Goal: Information Seeking & Learning: Find specific fact

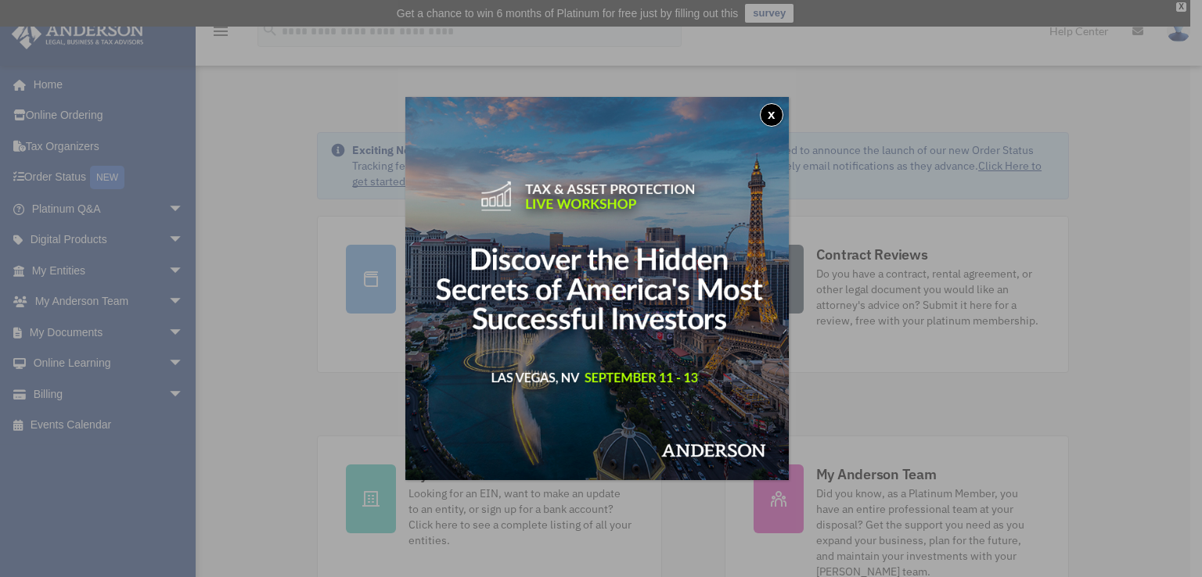
click at [779, 113] on button "x" at bounding box center [771, 114] width 23 height 23
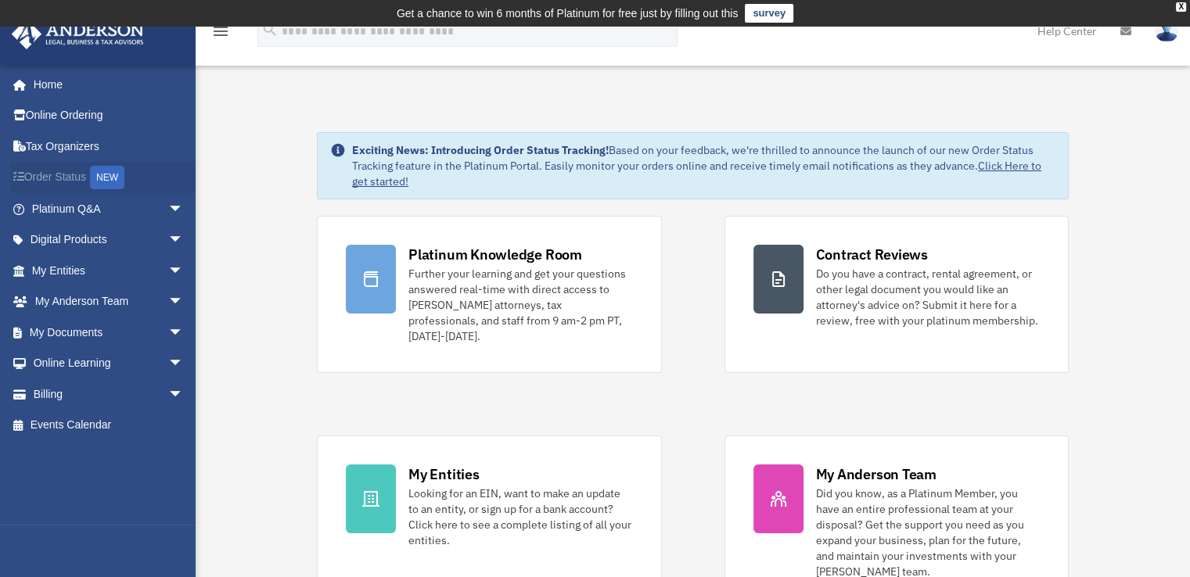
click at [34, 175] on link "Order Status NEW" at bounding box center [109, 178] width 196 height 32
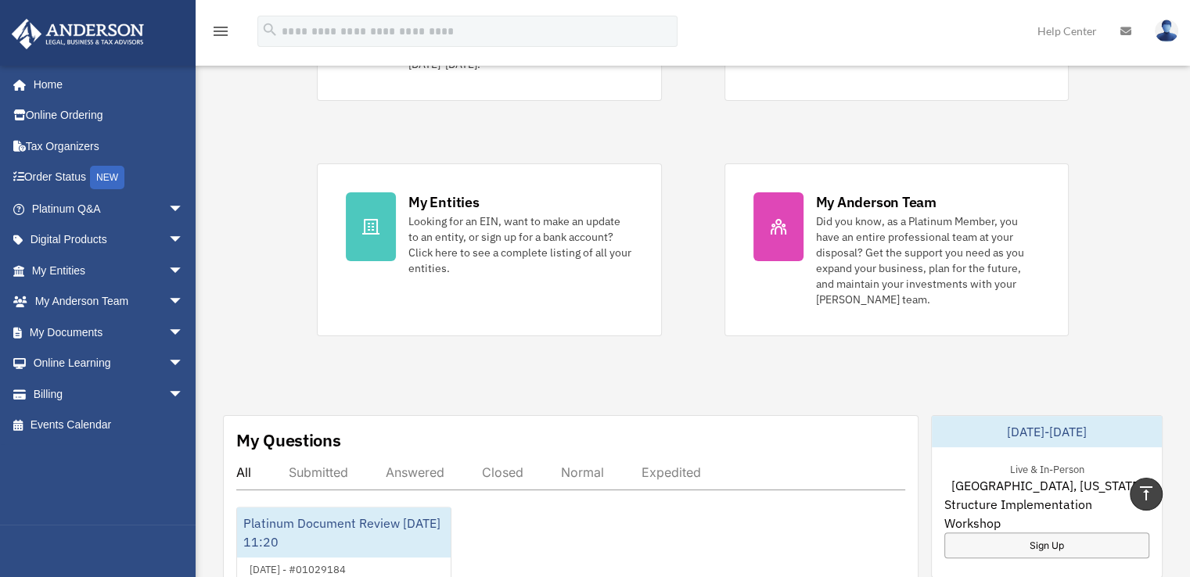
scroll to position [272, 0]
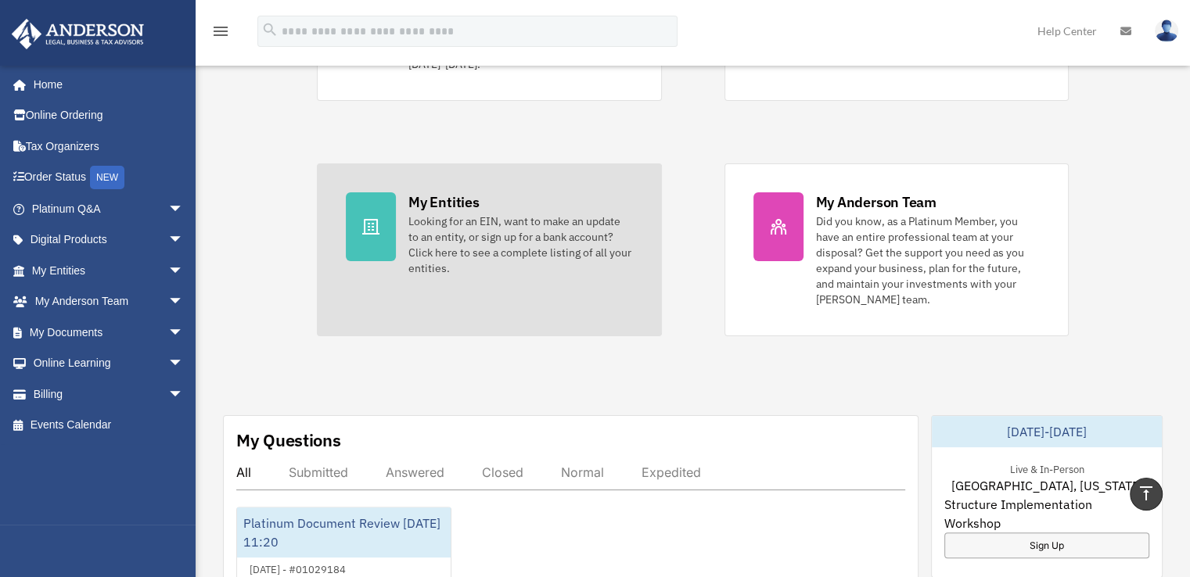
click at [464, 226] on div "Looking for an EIN, want to make an update to an entity, or sign up for a bank …" at bounding box center [520, 245] width 224 height 63
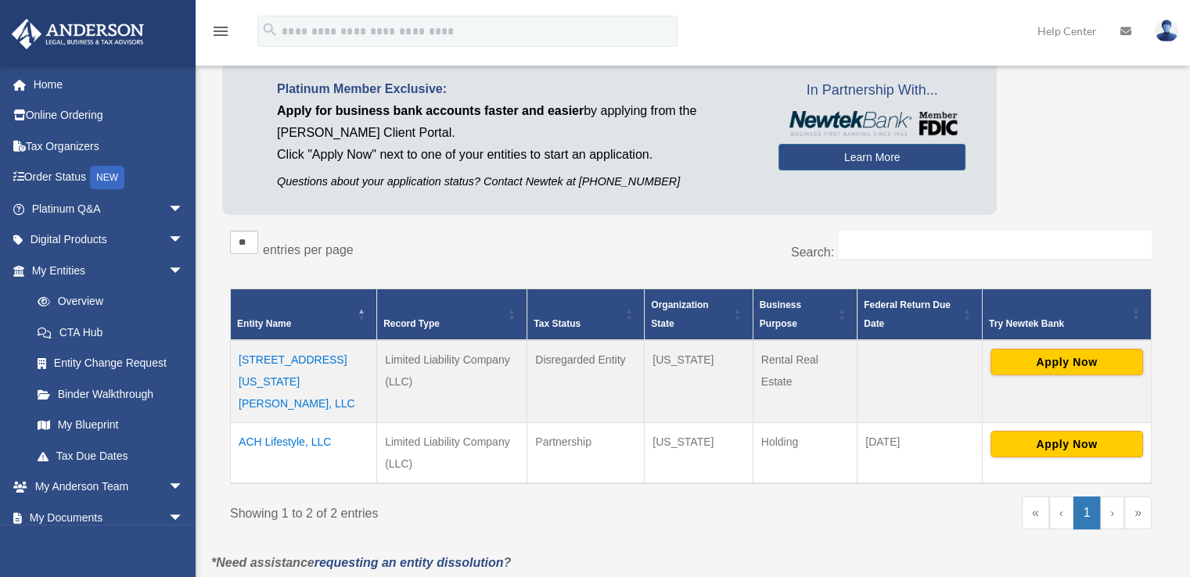
scroll to position [135, 0]
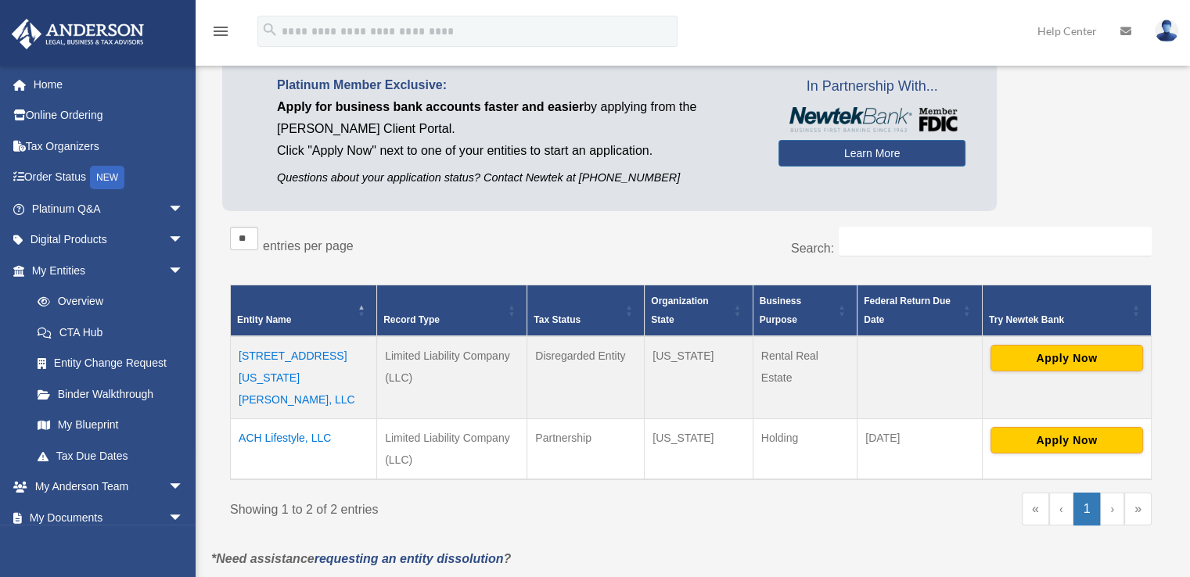
click at [313, 354] on td "1518 N Virginia Dare Trail, LLC" at bounding box center [304, 377] width 146 height 83
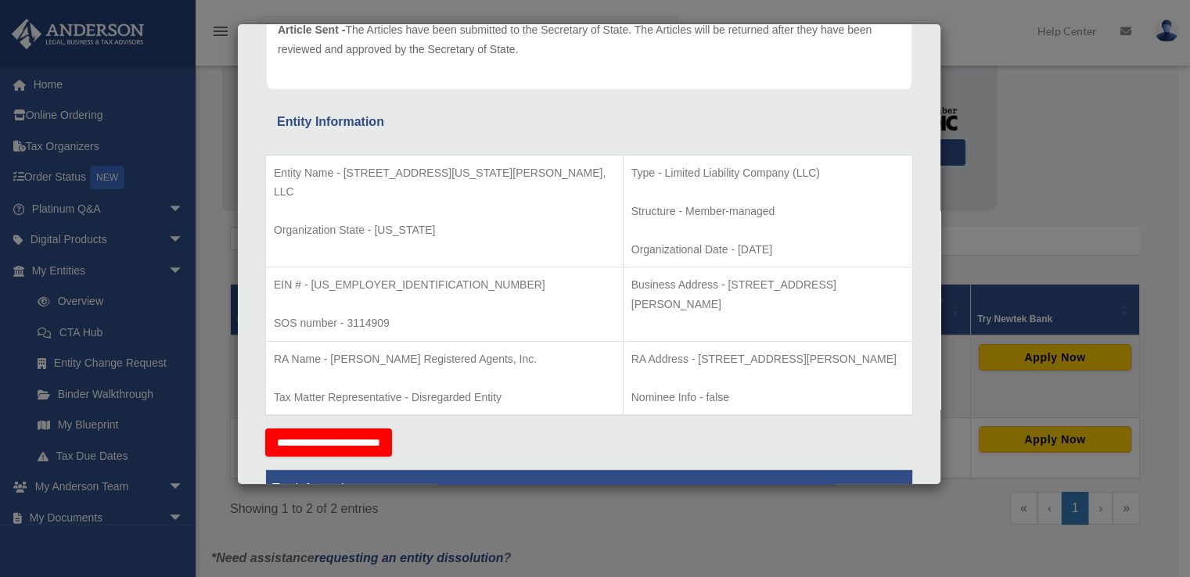
scroll to position [0, 0]
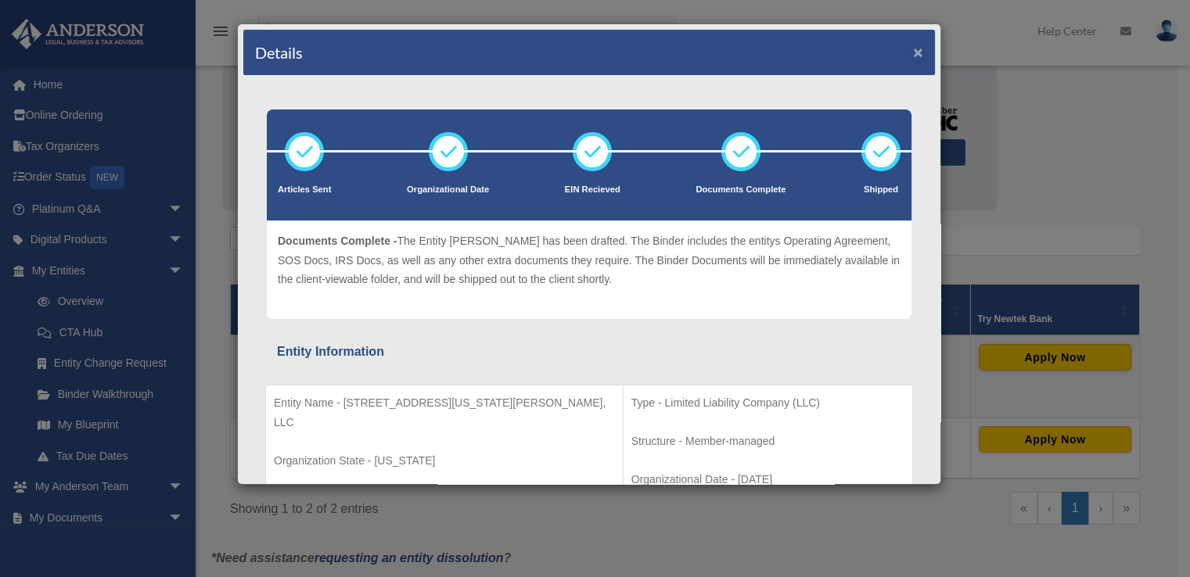
click at [913, 52] on button "×" at bounding box center [918, 52] width 10 height 16
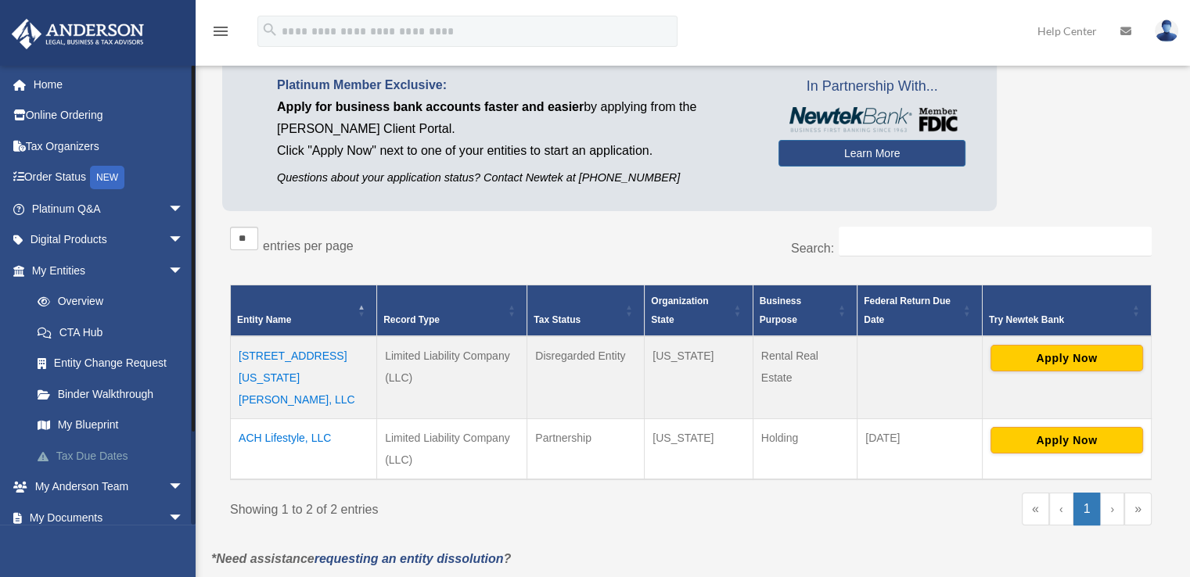
click at [95, 461] on link "Tax Due Dates" at bounding box center [114, 456] width 185 height 31
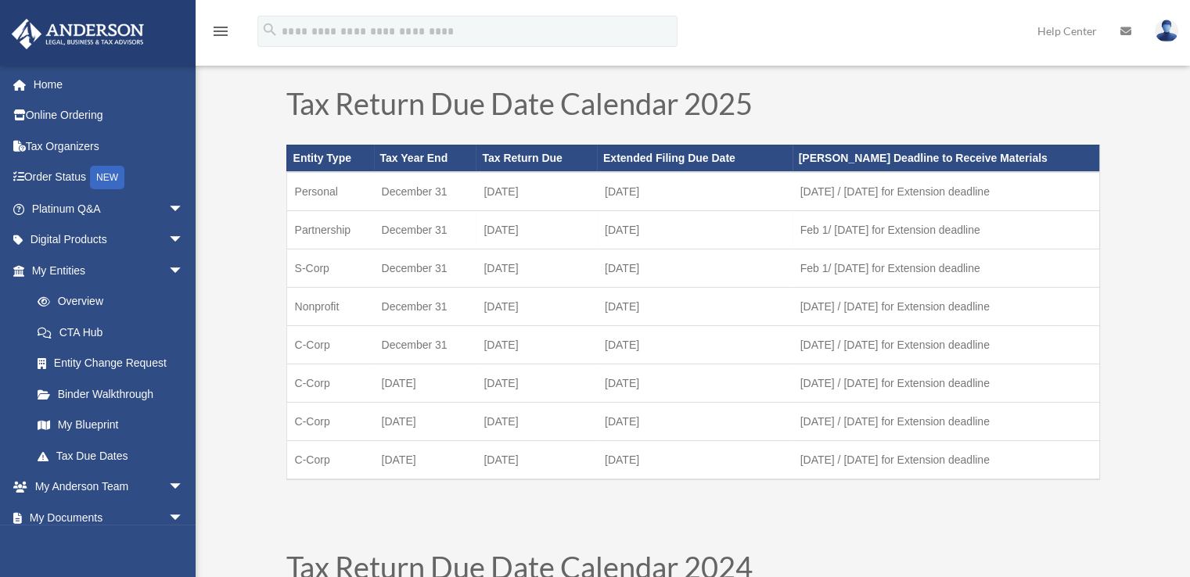
scroll to position [61, 0]
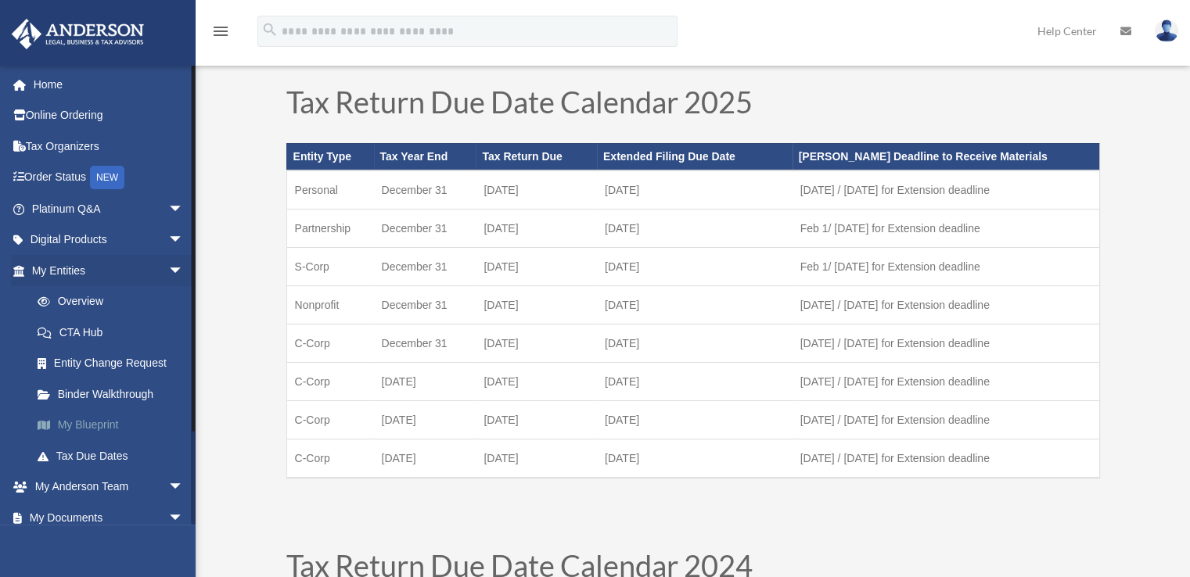
click at [88, 431] on link "My Blueprint" at bounding box center [114, 425] width 185 height 31
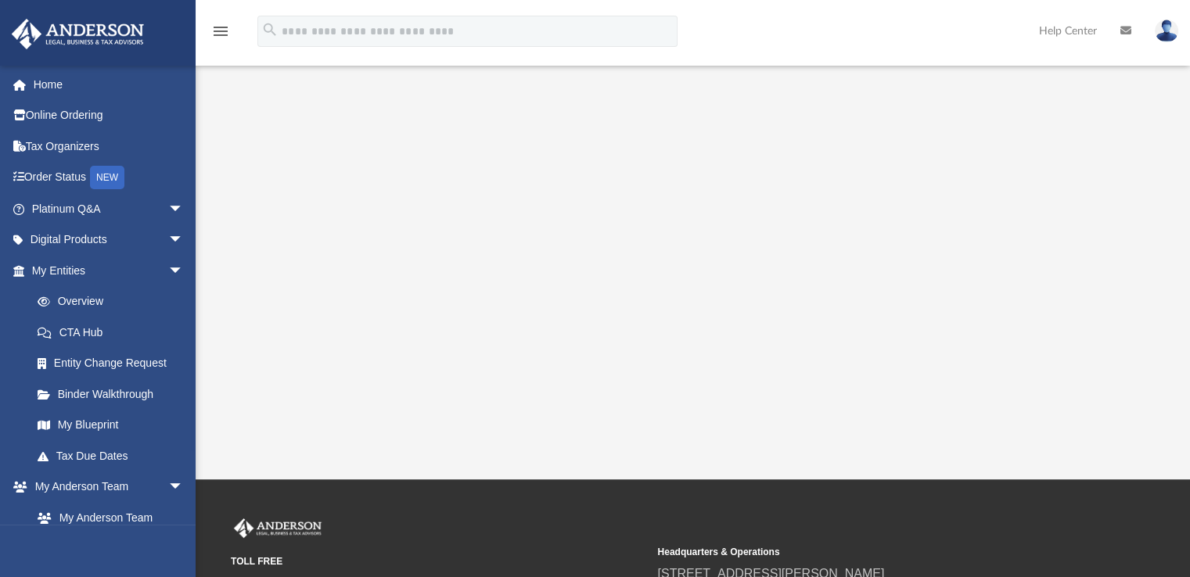
scroll to position [318, 0]
click at [80, 294] on link "Overview" at bounding box center [114, 301] width 185 height 31
click at [120, 395] on link "Binder Walkthrough" at bounding box center [114, 394] width 185 height 31
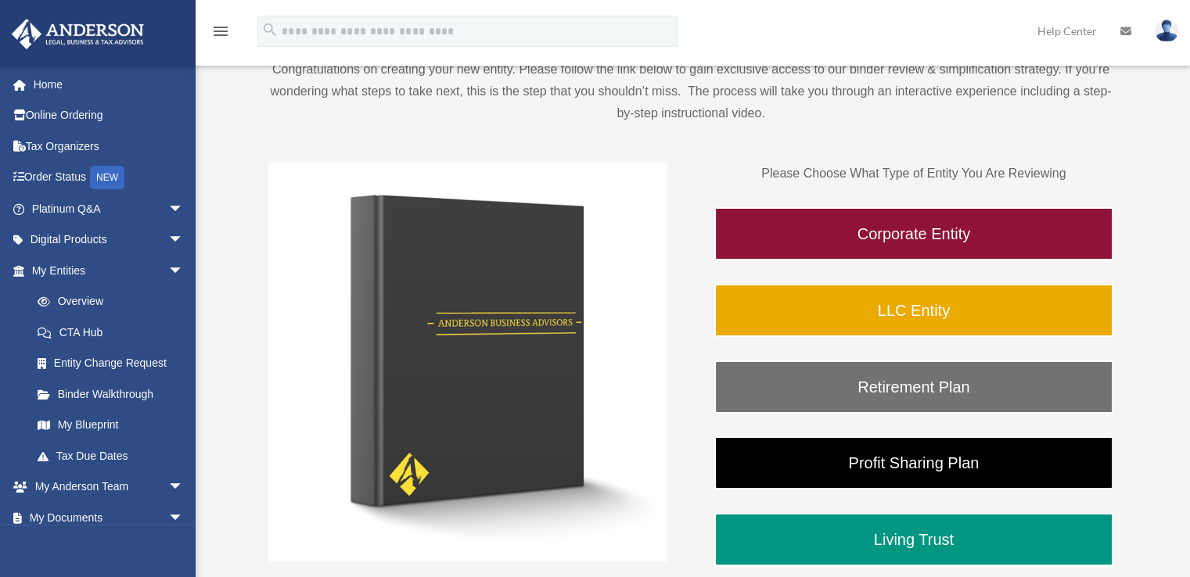
scroll to position [191, 0]
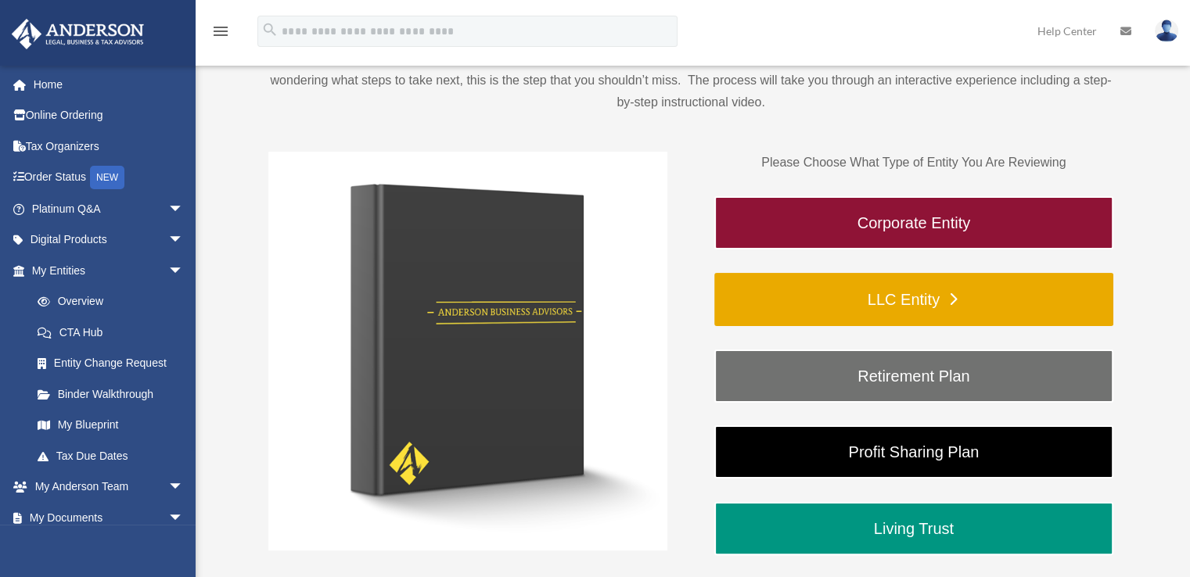
click at [849, 304] on link "LLC Entity" at bounding box center [913, 299] width 399 height 53
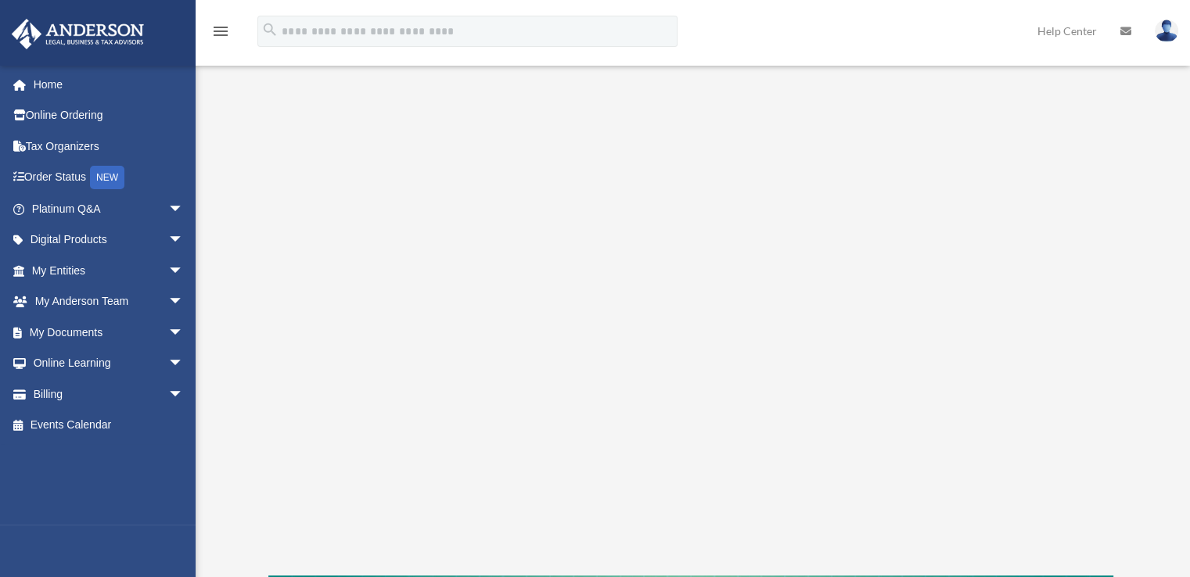
scroll to position [206, 0]
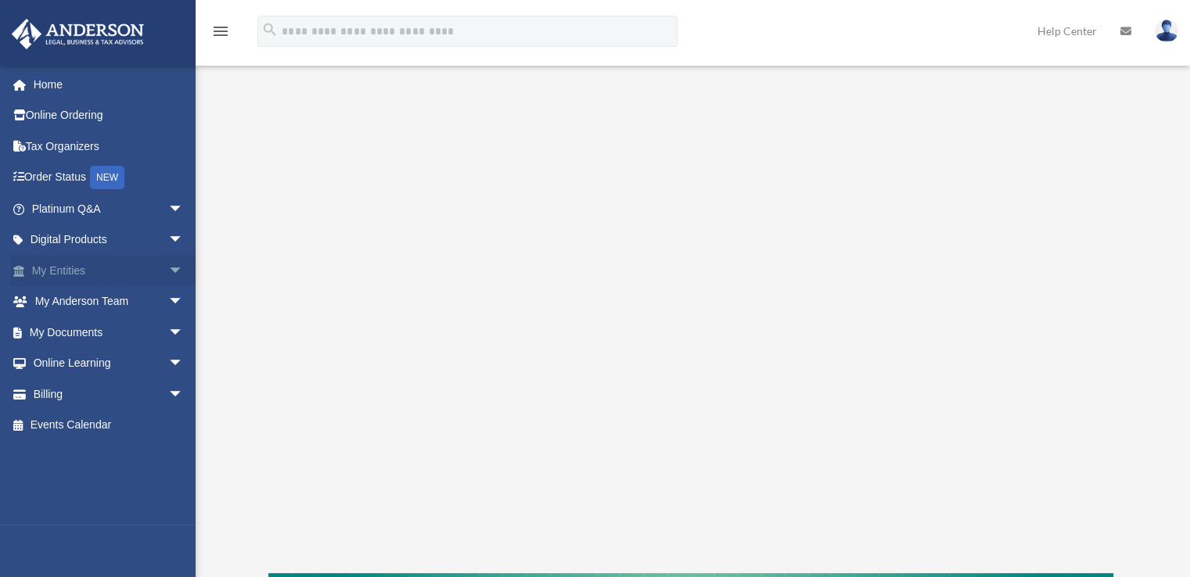
click at [110, 267] on link "My Entities arrow_drop_down" at bounding box center [109, 270] width 196 height 31
click at [171, 268] on span "arrow_drop_down" at bounding box center [183, 271] width 31 height 32
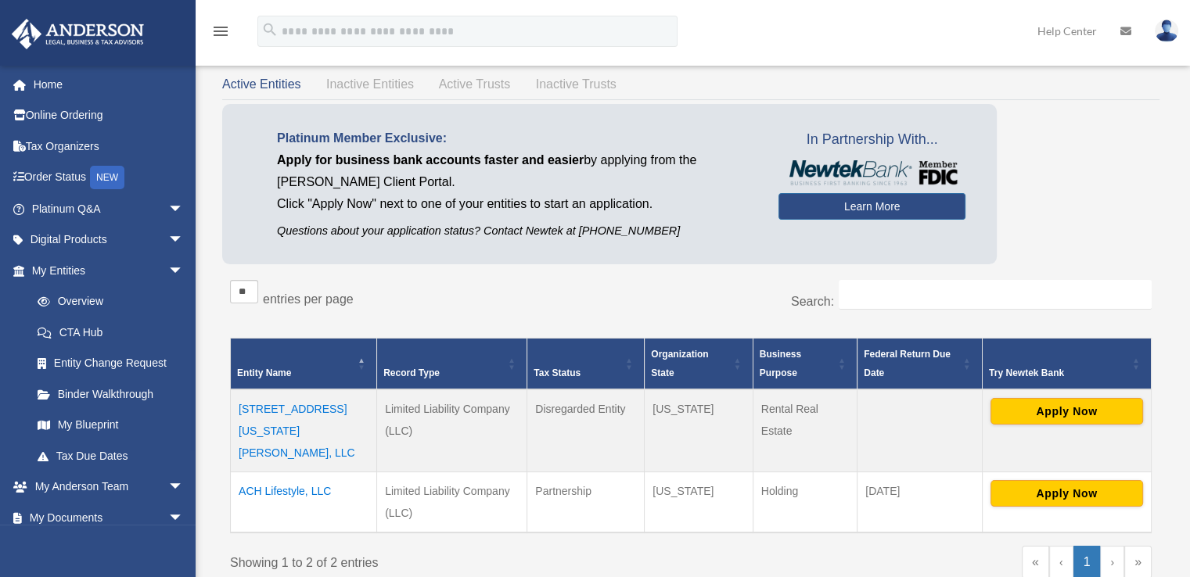
scroll to position [144, 0]
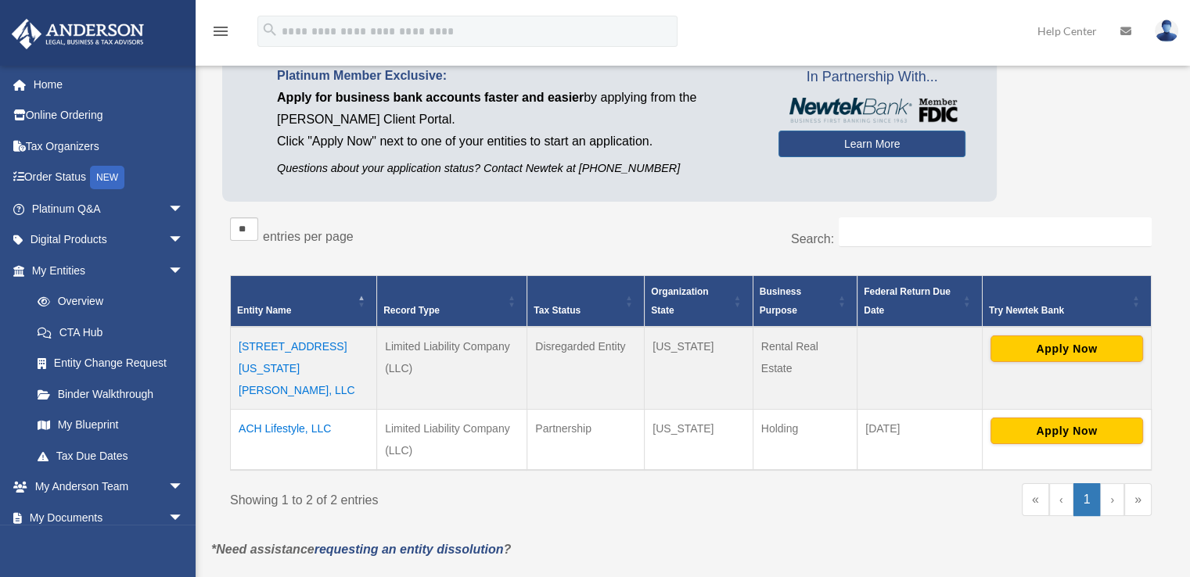
click at [289, 409] on td "ACH Lifestyle, LLC" at bounding box center [304, 439] width 146 height 61
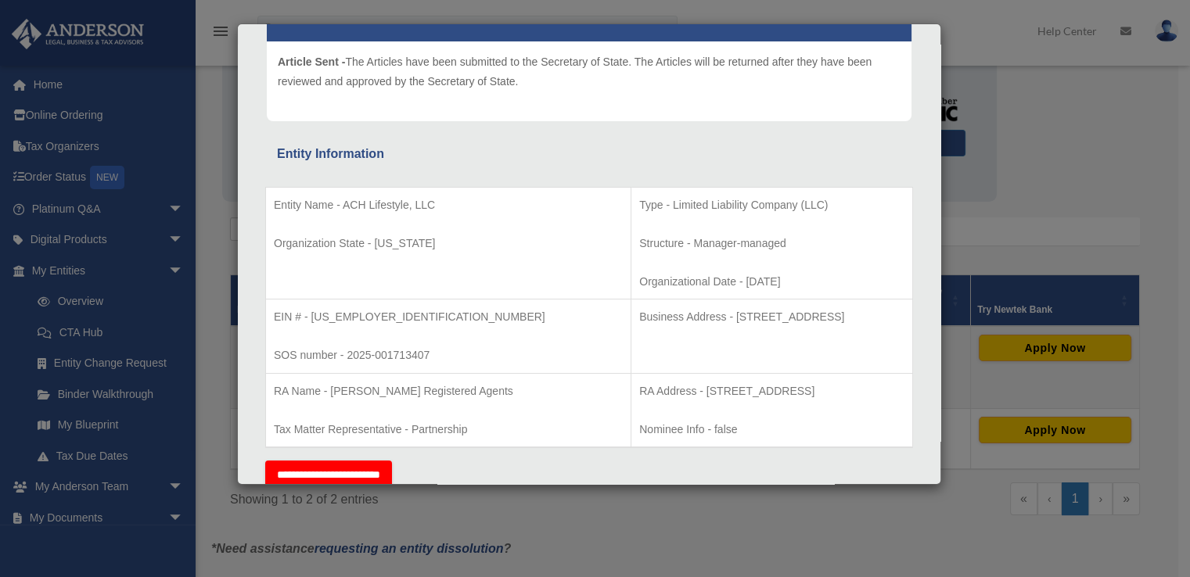
scroll to position [178, 0]
drag, startPoint x: 581, startPoint y: 390, endPoint x: 843, endPoint y: 398, distance: 263.0
click at [843, 398] on p "RA Address - 1716 Capitol Avenue, Suite 100, Cheyenne, WY 82001" at bounding box center [771, 393] width 265 height 20
copy p "1716 Capitol Avenue, Suite 100, Cheyenne, WY 82001"
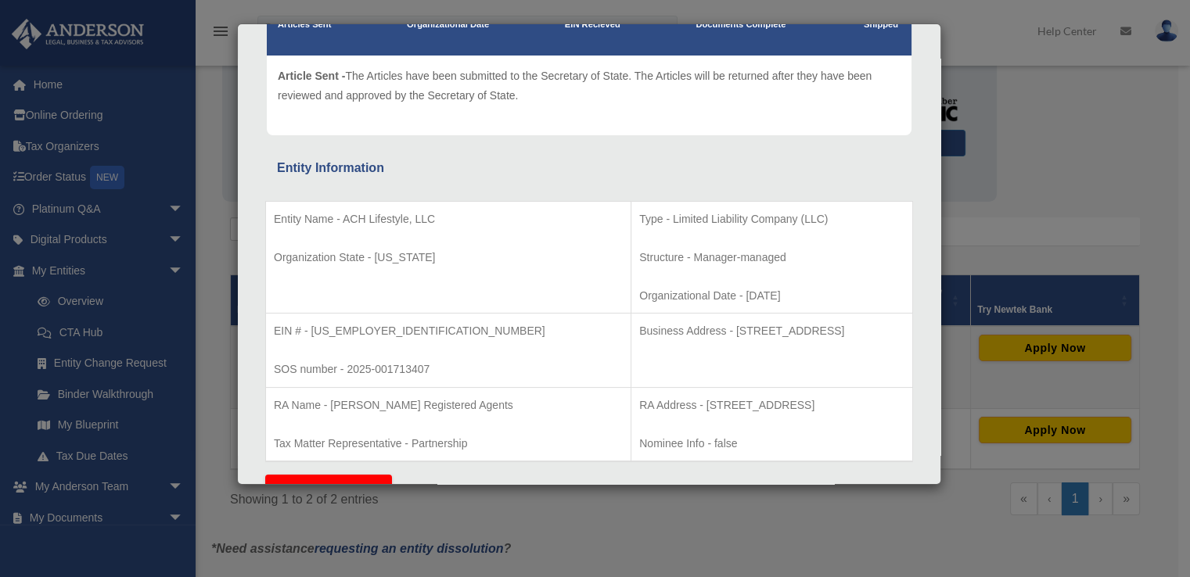
scroll to position [164, 0]
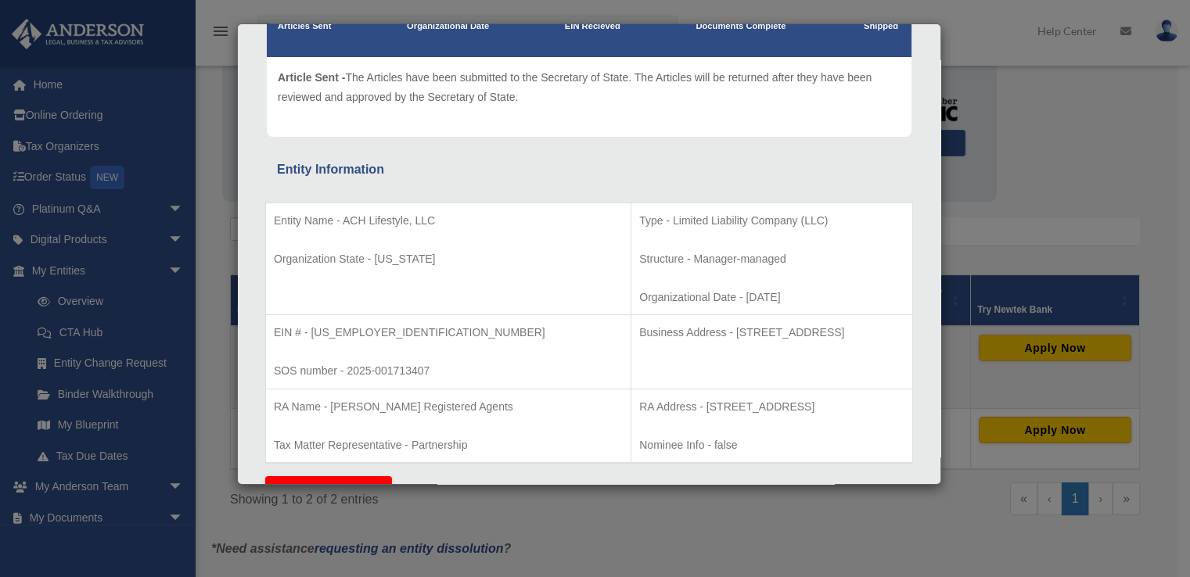
click at [1002, 189] on div "Details × Articles Sent Organizational Date" at bounding box center [595, 288] width 1190 height 577
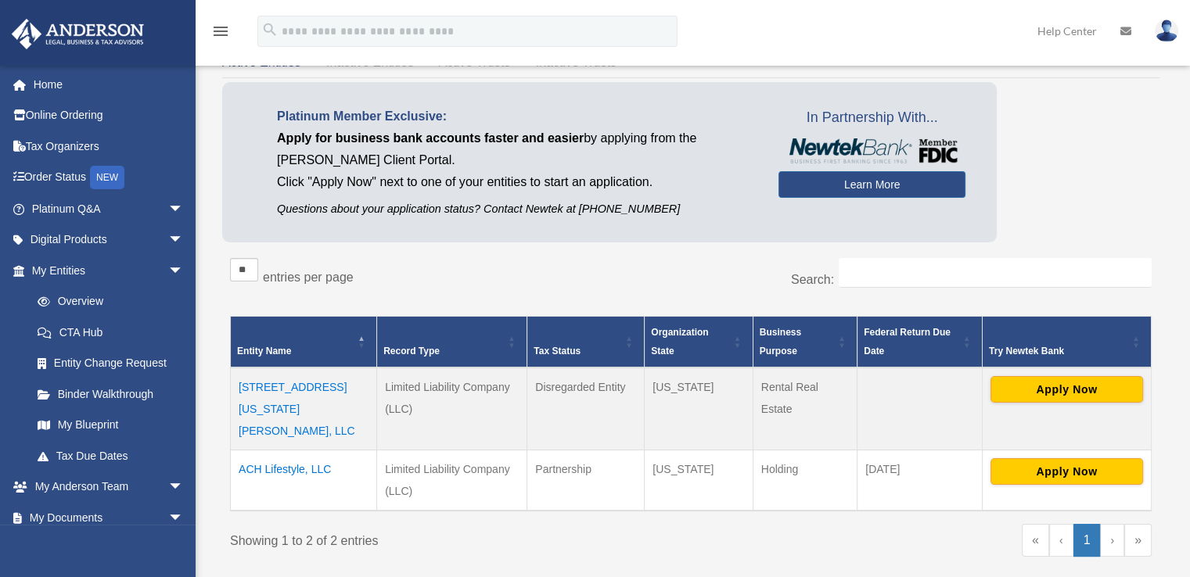
scroll to position [0, 0]
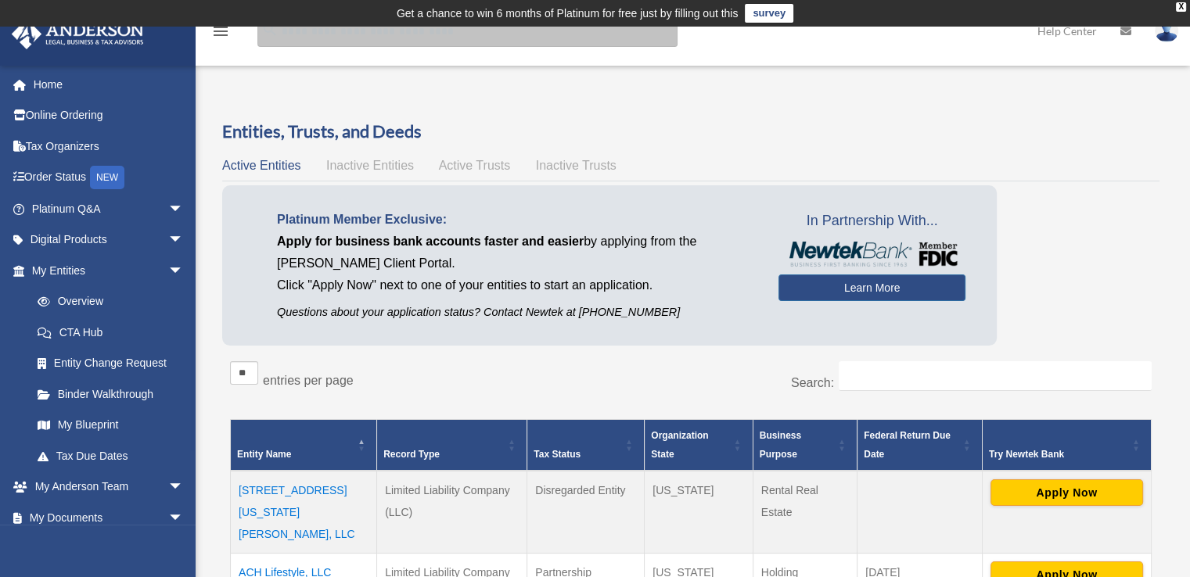
click at [393, 37] on input "search" at bounding box center [467, 31] width 420 height 31
type input "**********"
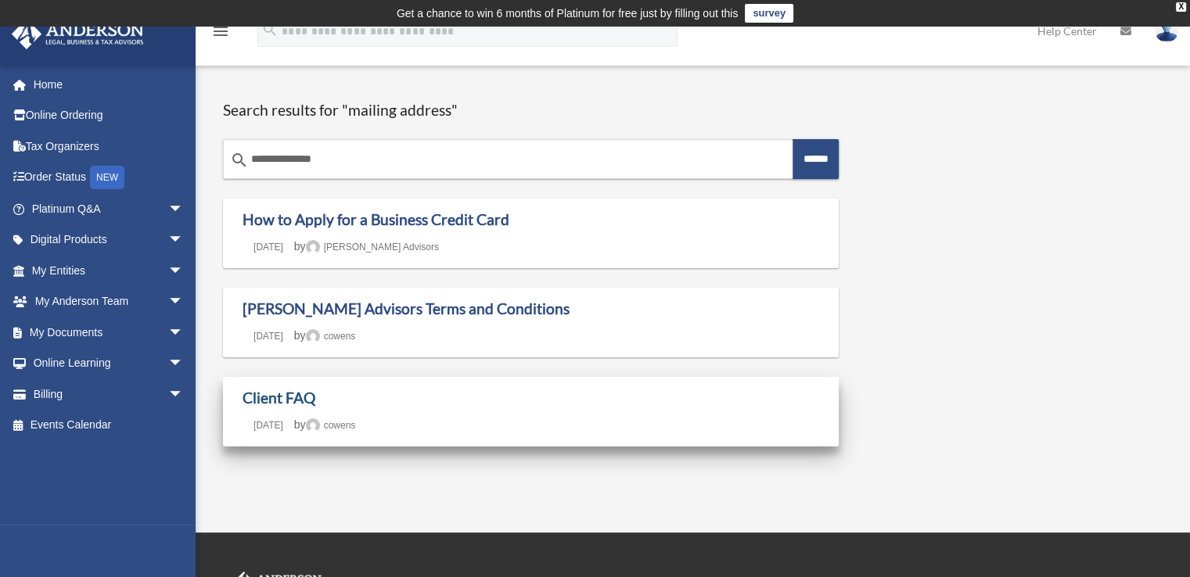
click at [284, 401] on link "Client FAQ" at bounding box center [279, 398] width 73 height 18
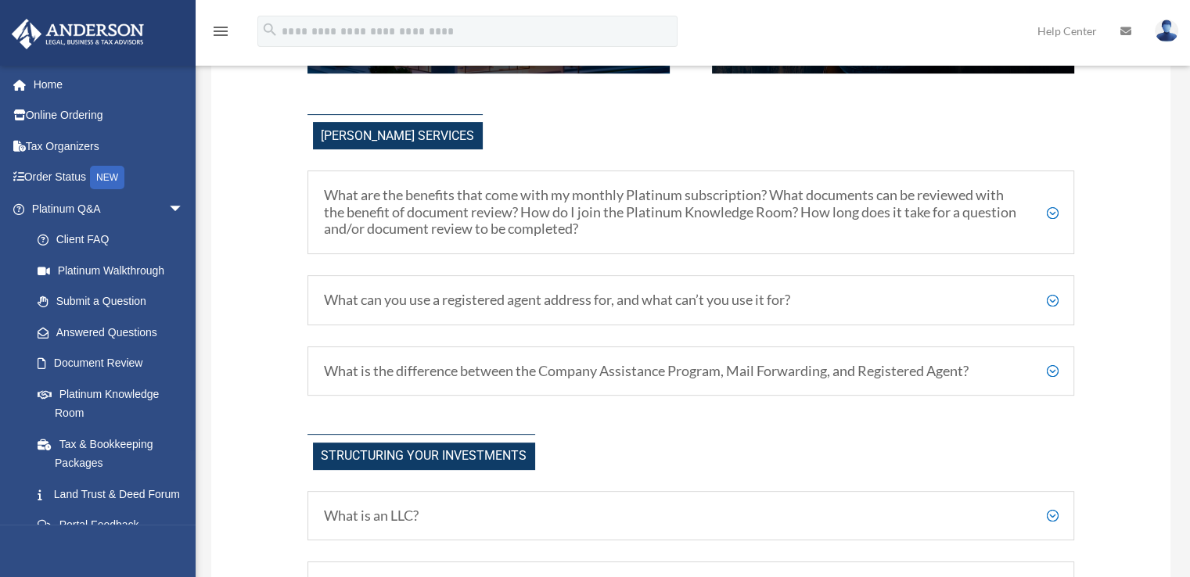
scroll to position [523, 0]
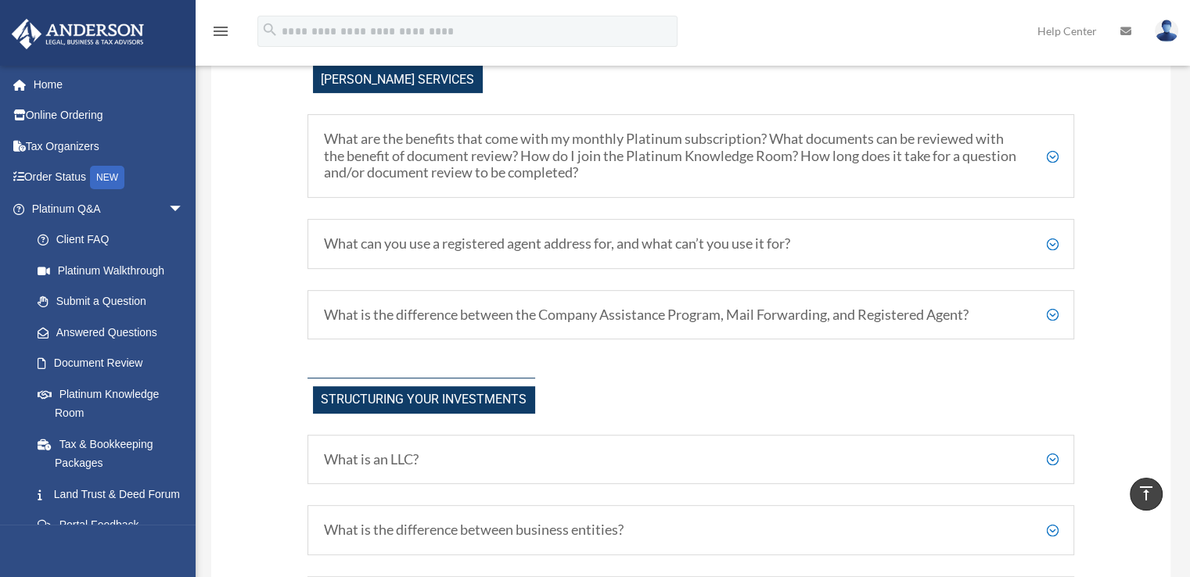
click at [685, 269] on div "What are the benefits that come with my monthly Platinum subscription? What doc…" at bounding box center [692, 226] width 768 height 225
click at [1047, 243] on h5 "What can you use a registered agent address for, and what can’t you use it for?" at bounding box center [691, 244] width 735 height 17
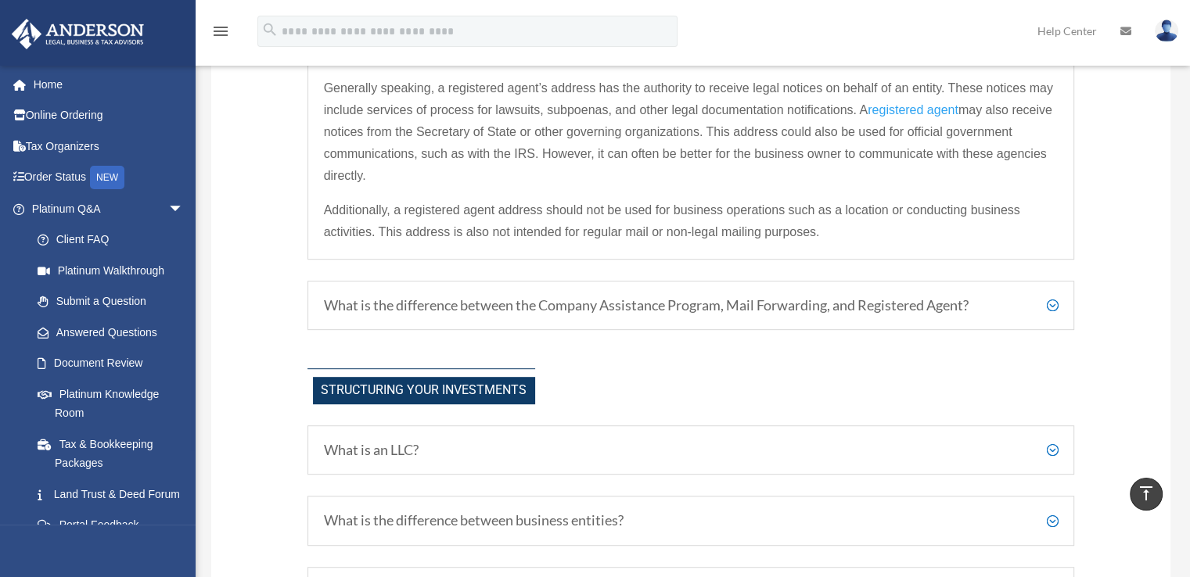
scroll to position [2005, 0]
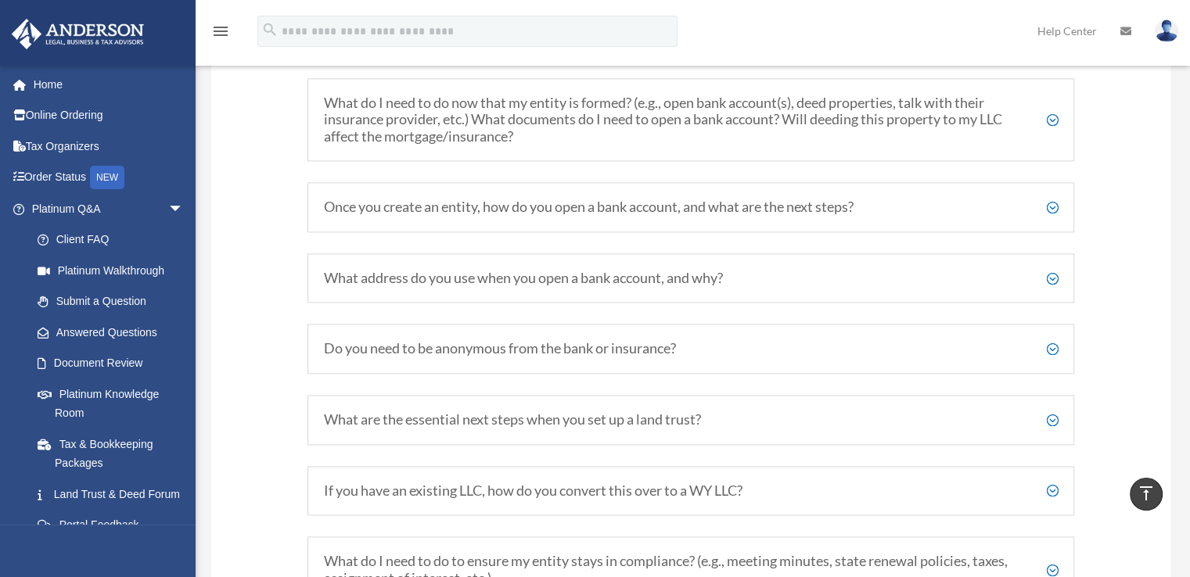
click at [991, 287] on h5 "What address do you use when you open a bank account, and why?" at bounding box center [691, 278] width 735 height 17
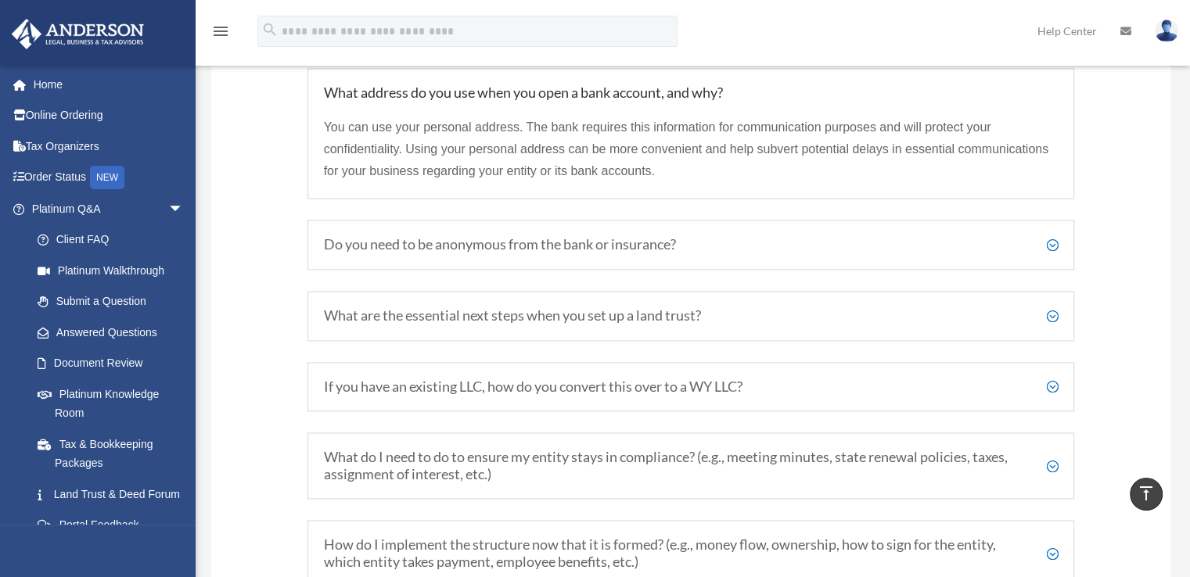
scroll to position [2192, 0]
